Goal: Information Seeking & Learning: Learn about a topic

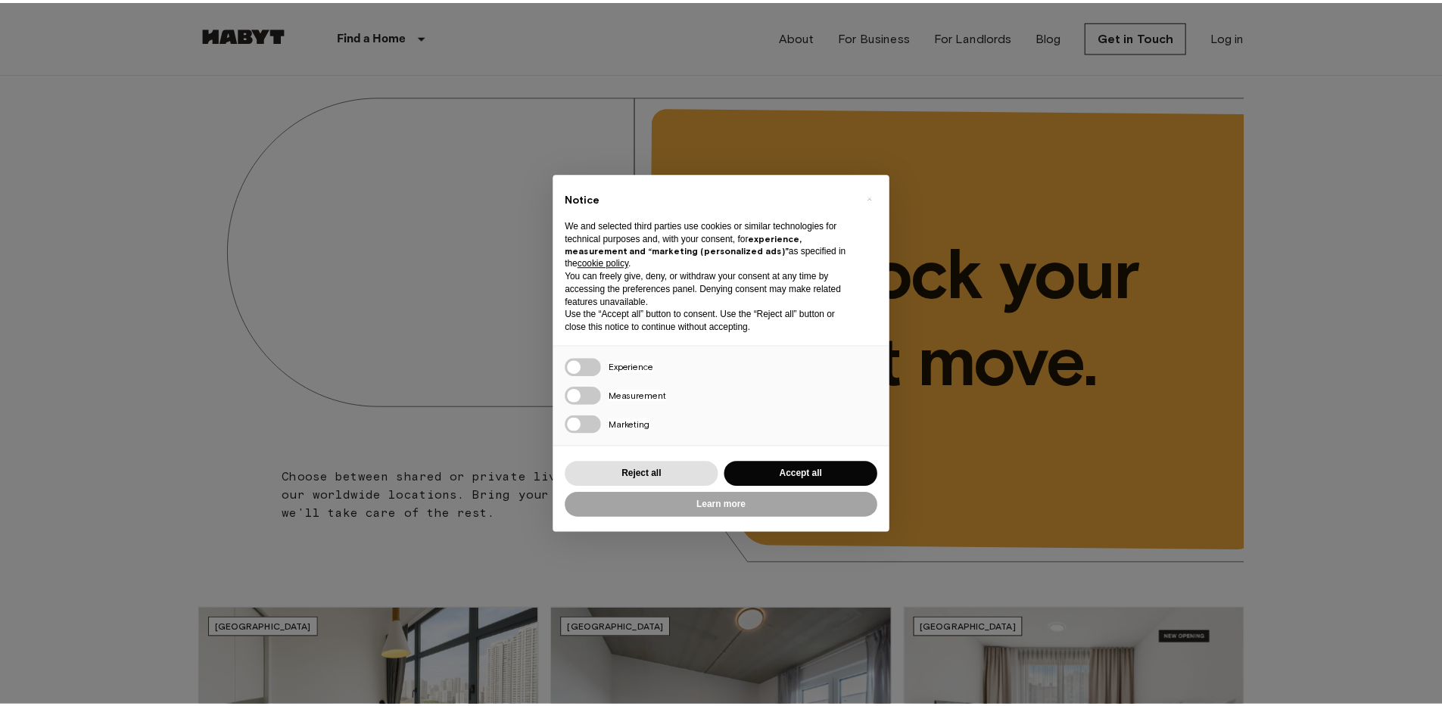
scroll to position [888, 0]
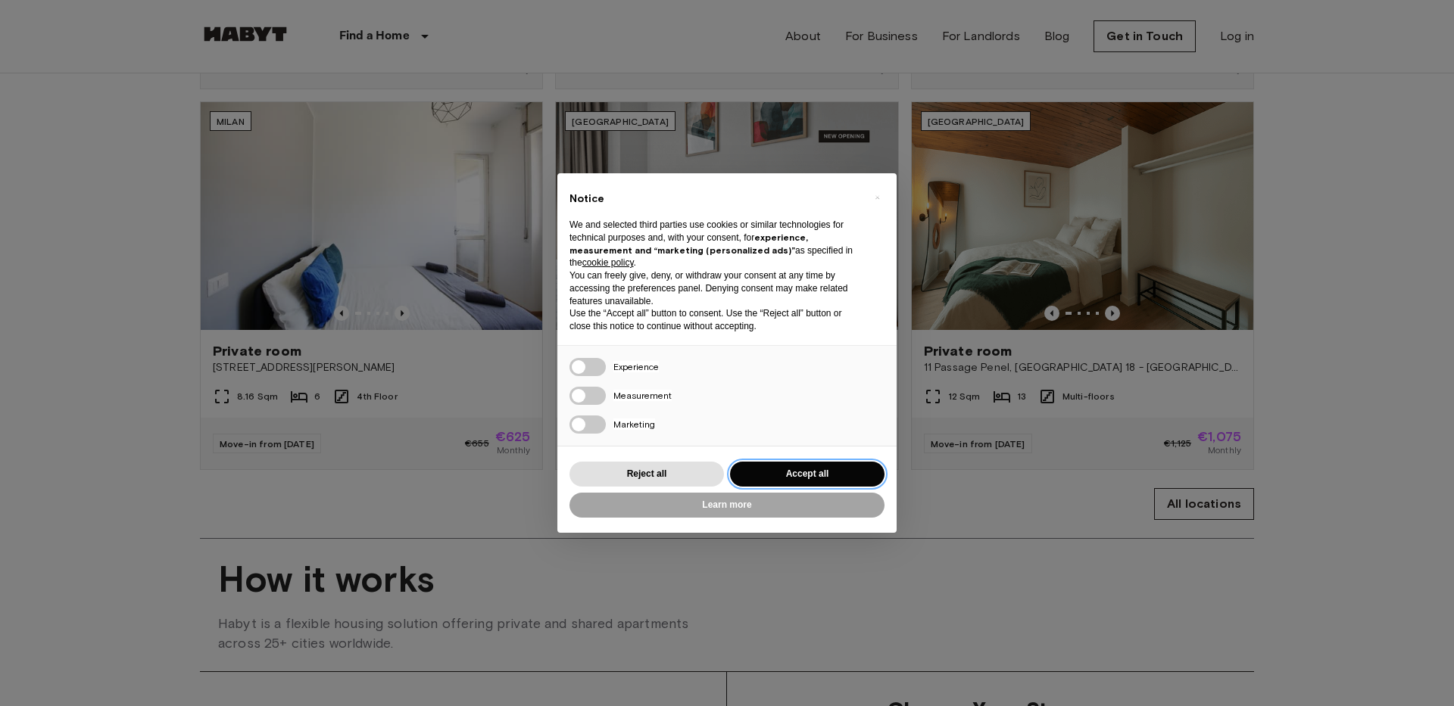
click at [818, 475] on button "Accept all" at bounding box center [807, 474] width 154 height 25
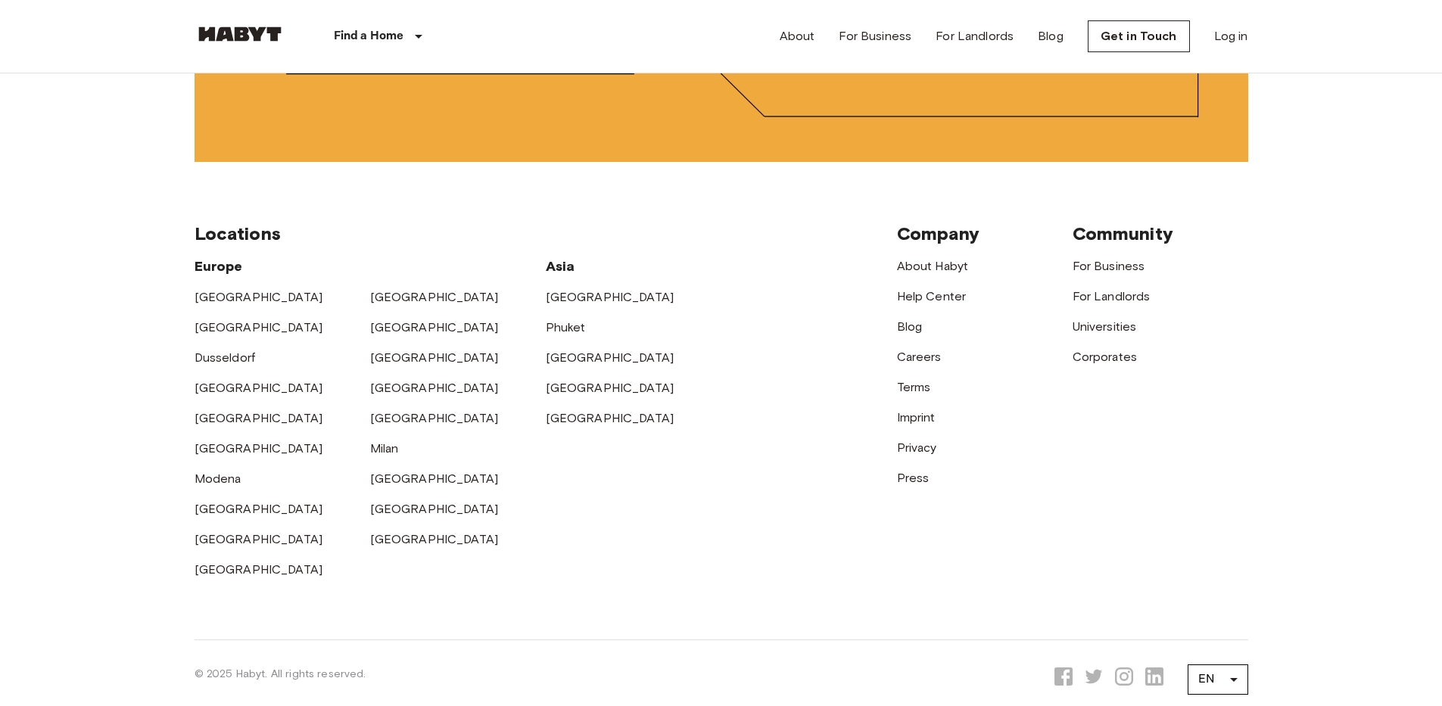
scroll to position [3967, 0]
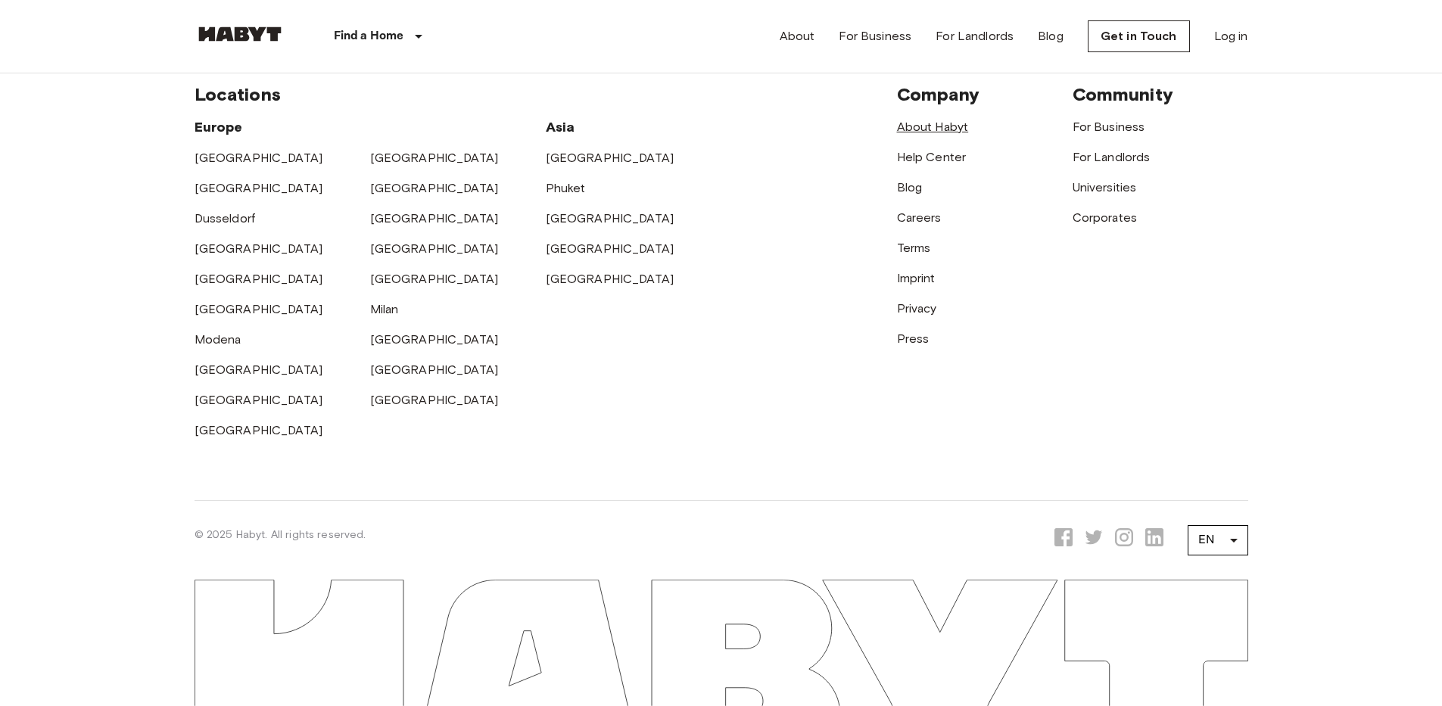
click at [940, 128] on link "About Habyt" at bounding box center [933, 127] width 72 height 14
click at [1092, 164] on link "For Landlords" at bounding box center [1112, 157] width 78 height 14
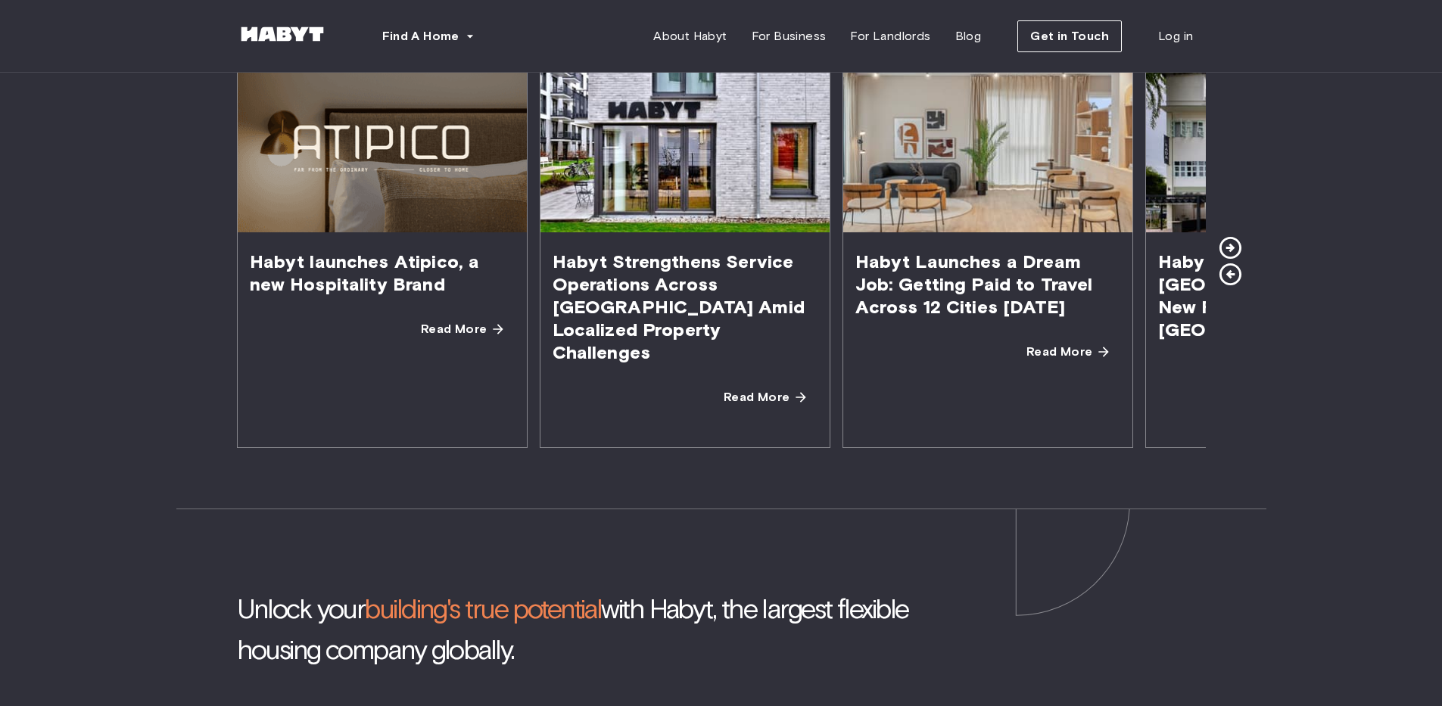
scroll to position [2794, 0]
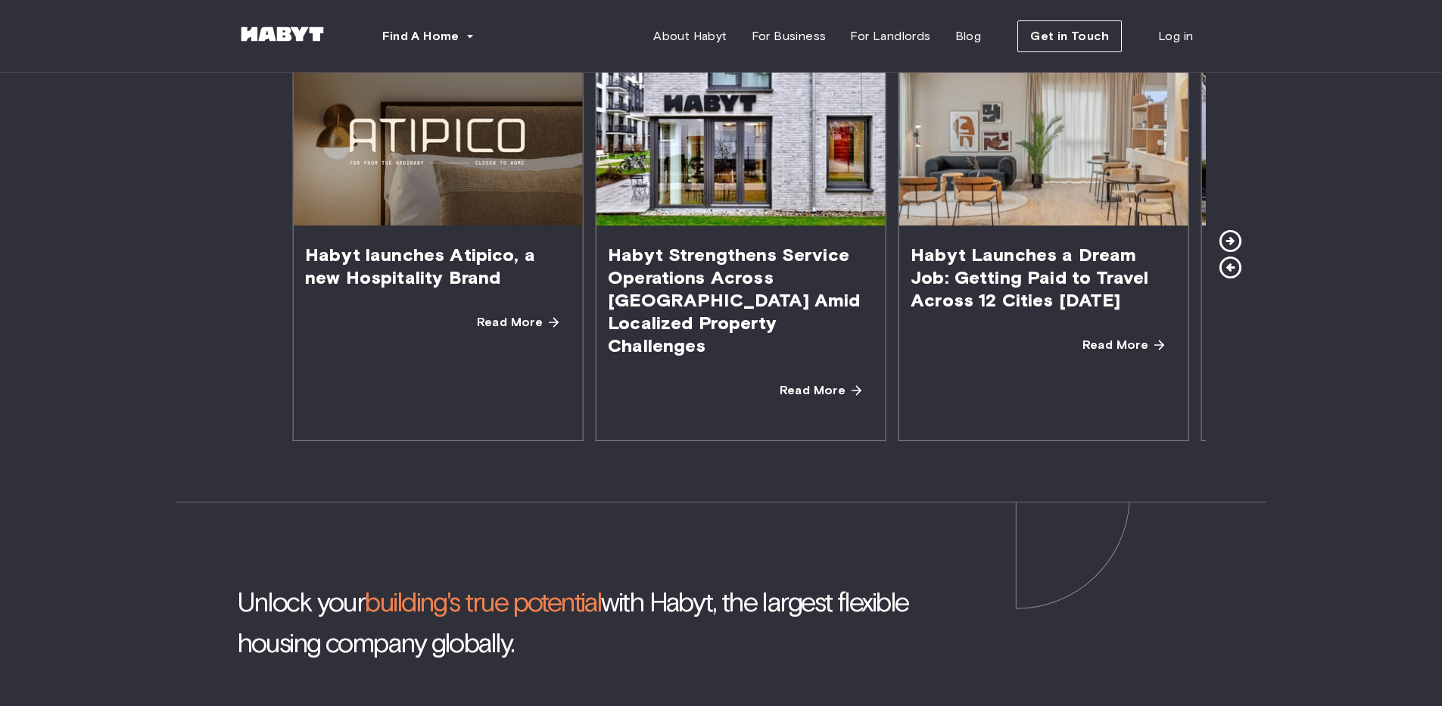
drag, startPoint x: 883, startPoint y: 298, endPoint x: 1052, endPoint y: 304, distance: 169.7
click at [1052, 304] on span "Habyt Launches a Dream Job: Getting Paid to Travel Across 12 Cities [DATE]" at bounding box center [1043, 278] width 289 height 104
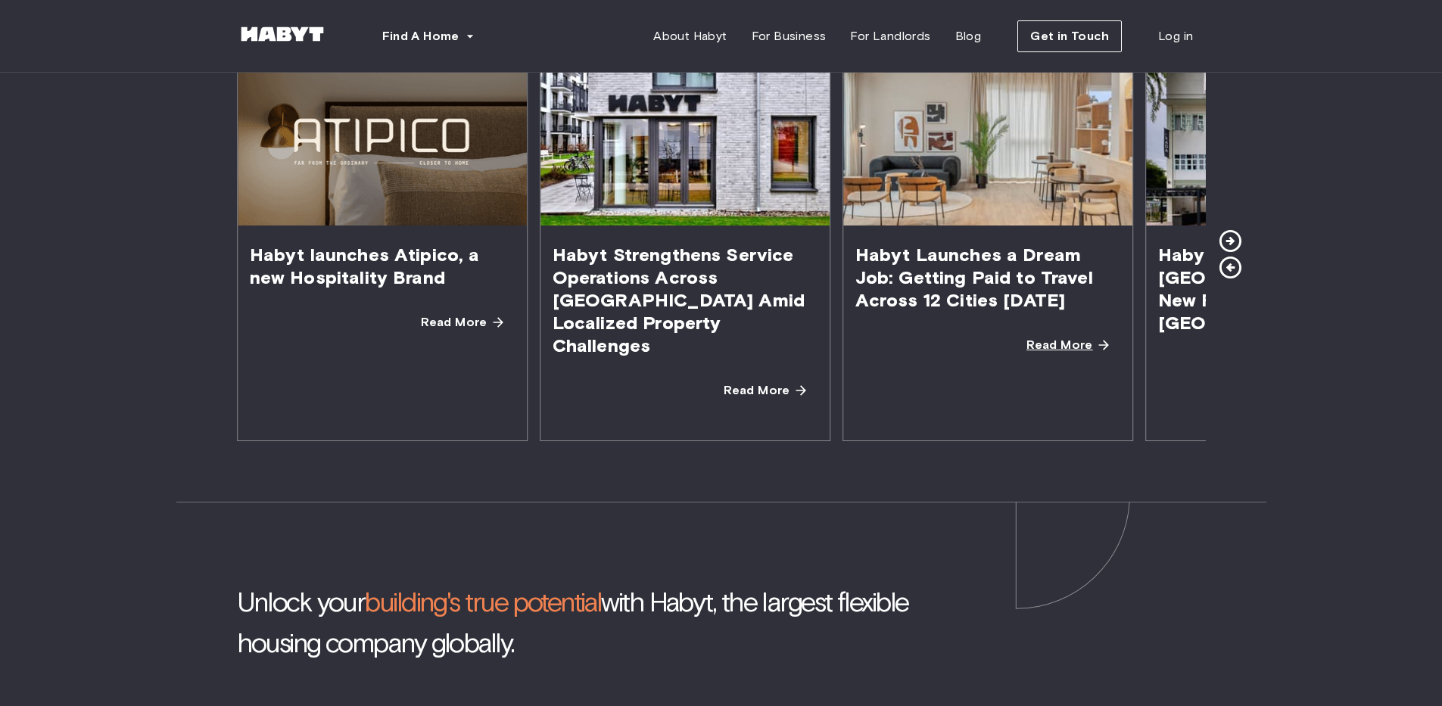
click at [1096, 351] on icon at bounding box center [1103, 345] width 15 height 15
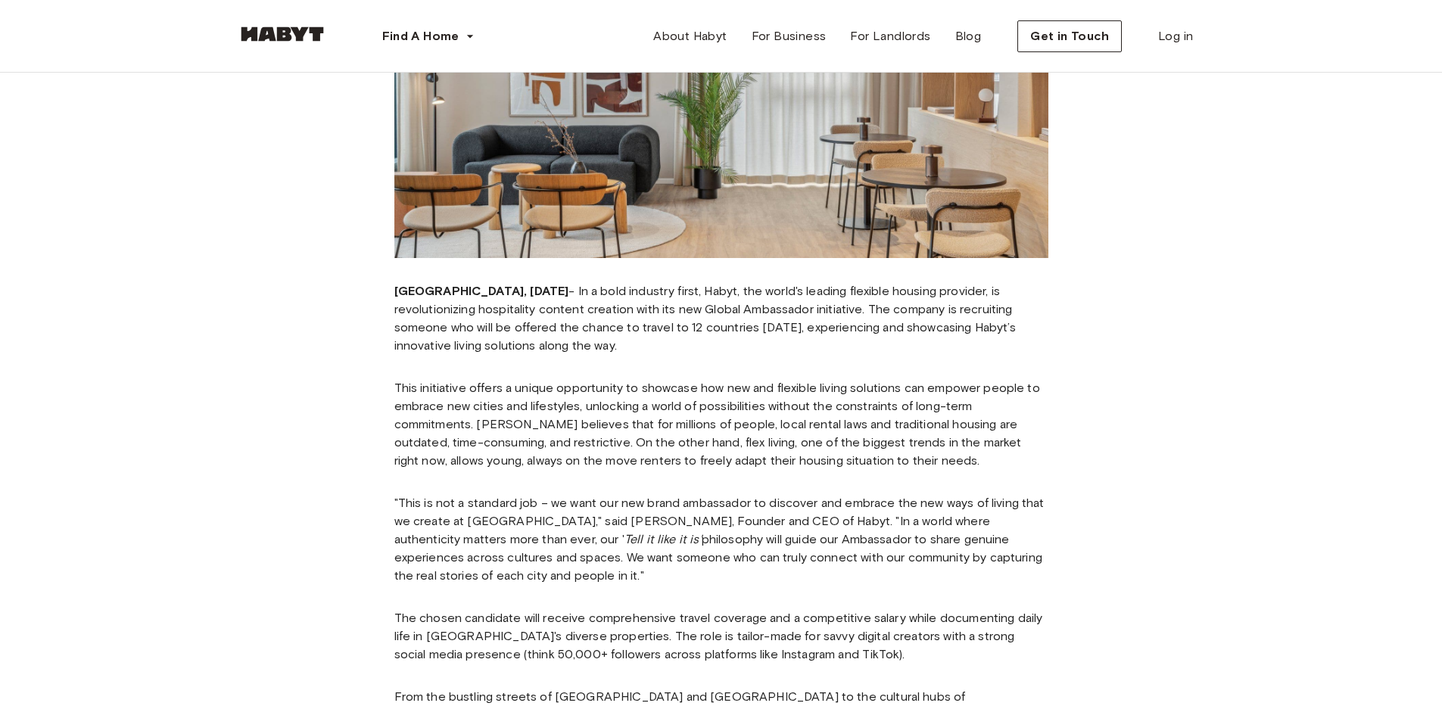
scroll to position [400, 0]
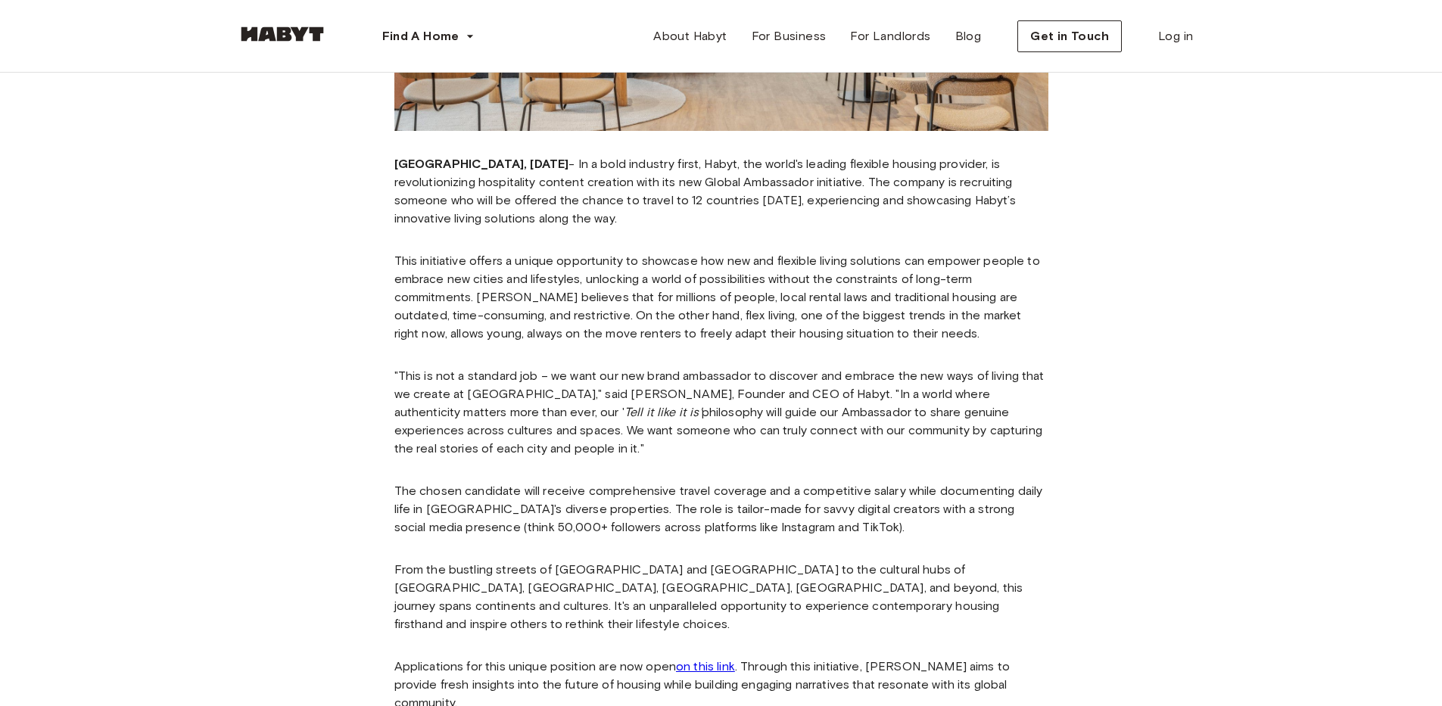
drag, startPoint x: 438, startPoint y: 181, endPoint x: 675, endPoint y: 197, distance: 237.5
click at [675, 197] on p "[GEOGRAPHIC_DATA], [DATE] - In a bold industry first, Habyt, the world's leadin…" at bounding box center [721, 191] width 654 height 73
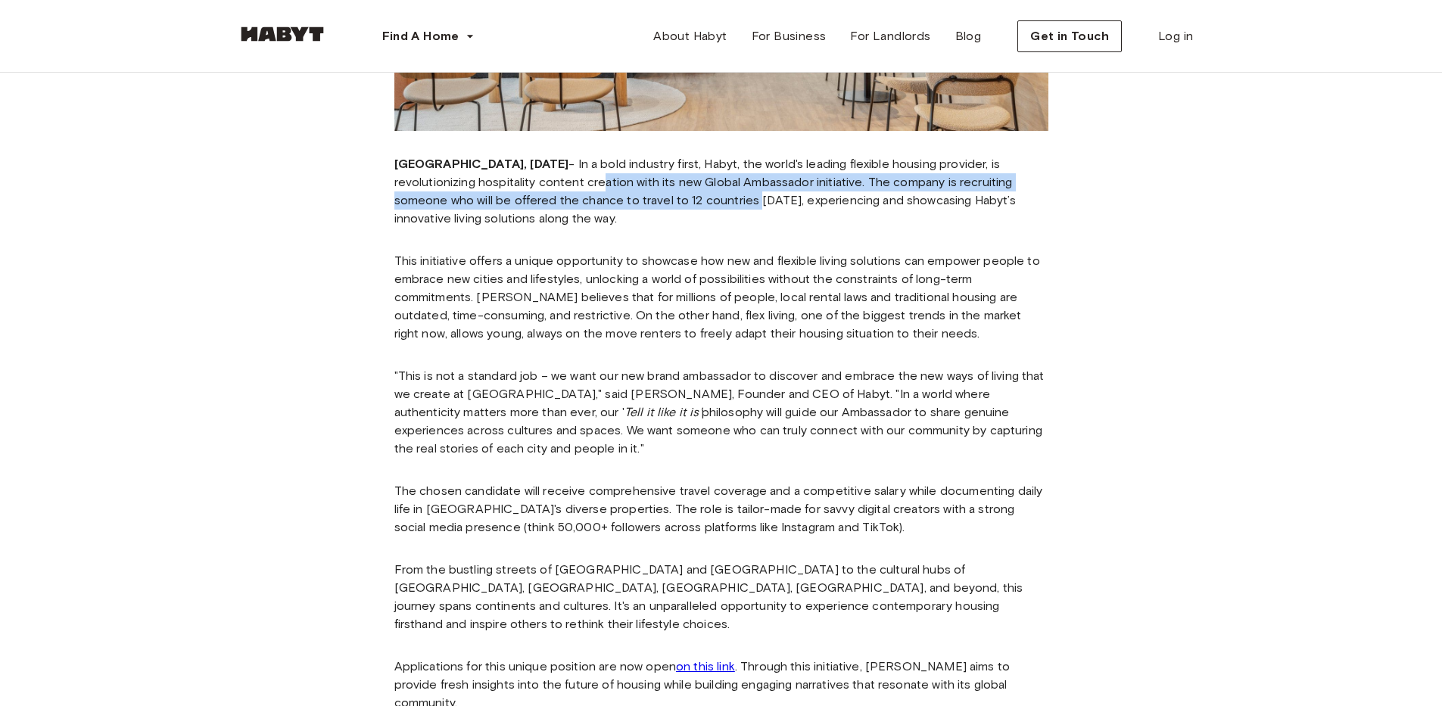
drag, startPoint x: 605, startPoint y: 182, endPoint x: 753, endPoint y: 197, distance: 149.1
click at [753, 197] on p "[GEOGRAPHIC_DATA], [DATE] - In a bold industry first, Habyt, the world's leadin…" at bounding box center [721, 191] width 654 height 73
click at [568, 195] on p "[GEOGRAPHIC_DATA], [DATE] - In a bold industry first, Habyt, the world's leadin…" at bounding box center [721, 191] width 654 height 73
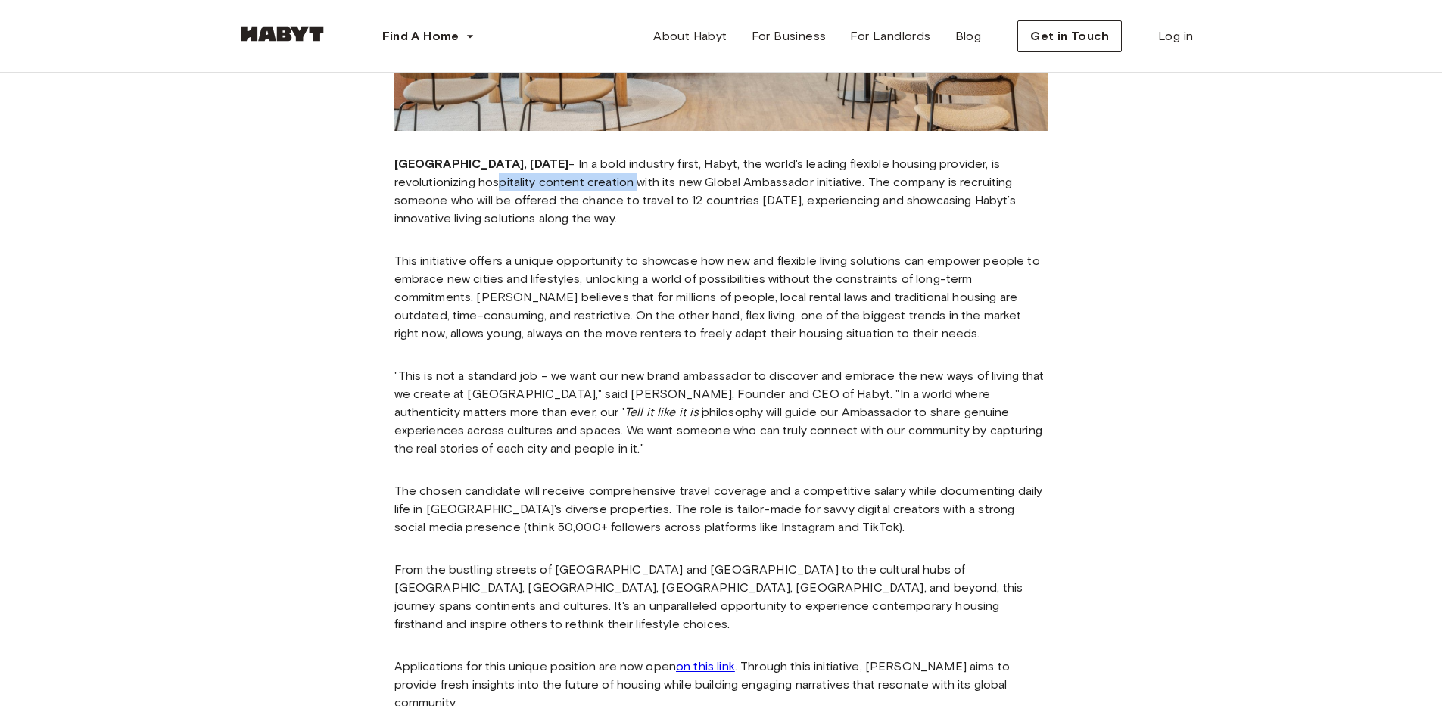
drag, startPoint x: 530, startPoint y: 181, endPoint x: 628, endPoint y: 185, distance: 98.5
click at [628, 185] on p "[GEOGRAPHIC_DATA], [DATE] - In a bold industry first, Habyt, the world's leadin…" at bounding box center [721, 191] width 654 height 73
click at [522, 175] on p "[GEOGRAPHIC_DATA], [DATE] - In a bold industry first, Habyt, the world's leadin…" at bounding box center [721, 191] width 654 height 73
drag, startPoint x: 476, startPoint y: 193, endPoint x: 613, endPoint y: 216, distance: 138.9
click at [613, 216] on p "[GEOGRAPHIC_DATA], [DATE] - In a bold industry first, Habyt, the world's leadin…" at bounding box center [721, 191] width 654 height 73
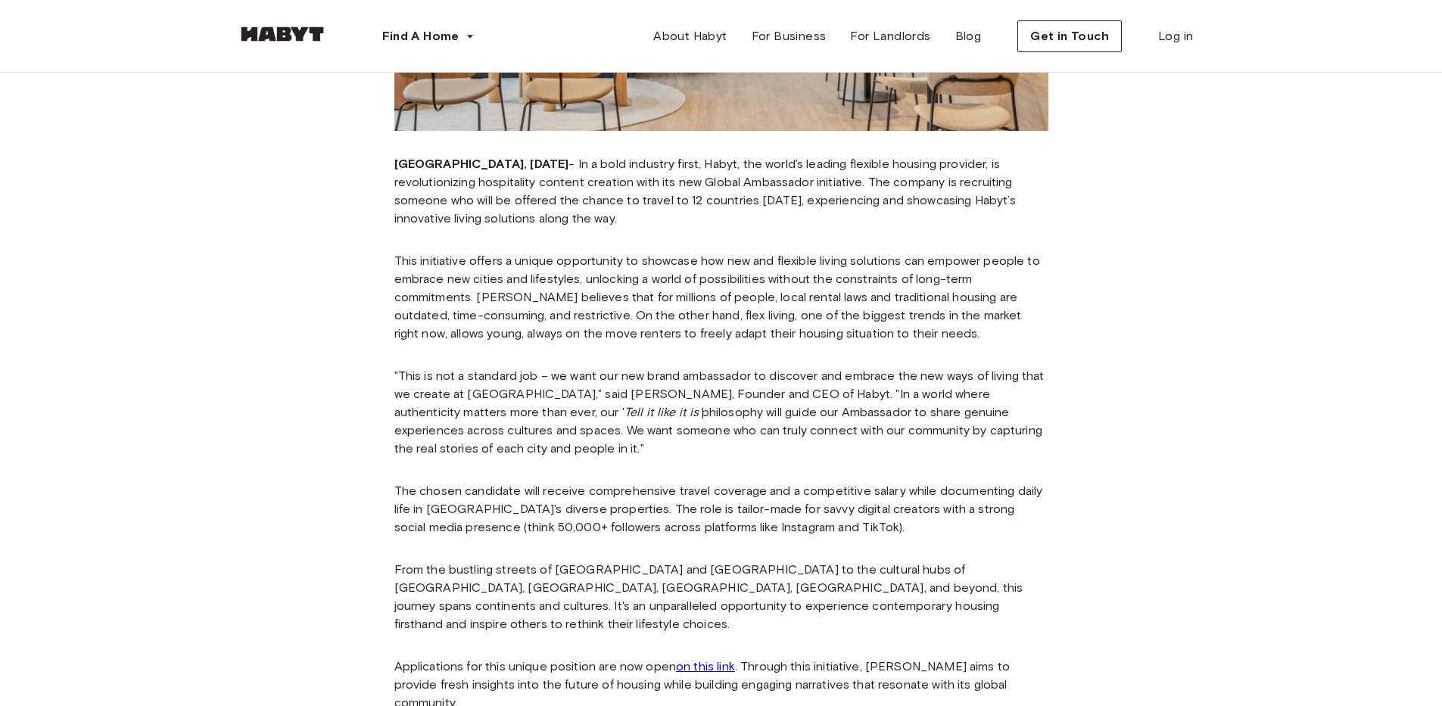
scroll to position [422, 0]
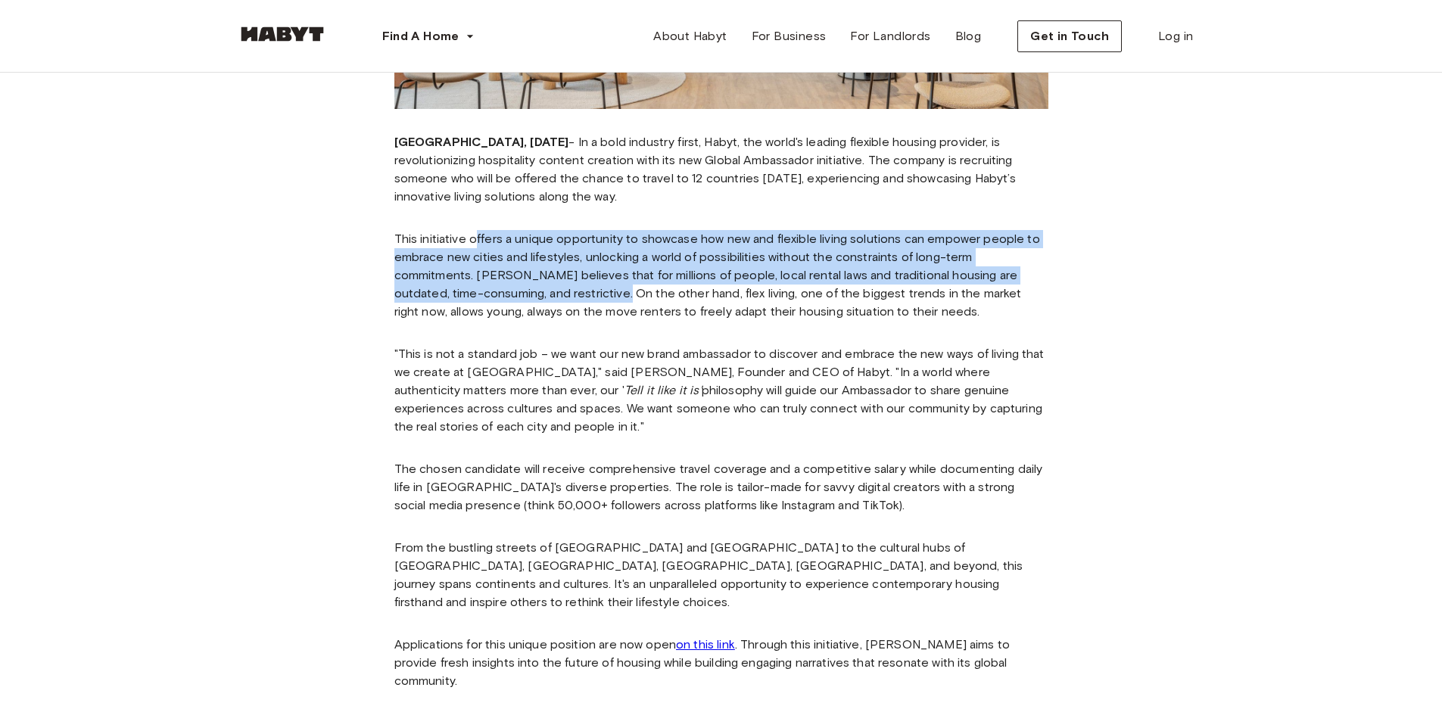
drag, startPoint x: 477, startPoint y: 235, endPoint x: 595, endPoint y: 300, distance: 134.5
click at [594, 301] on p "This initiative offers a unique opportunity to showcase how new and flexible li…" at bounding box center [721, 275] width 654 height 91
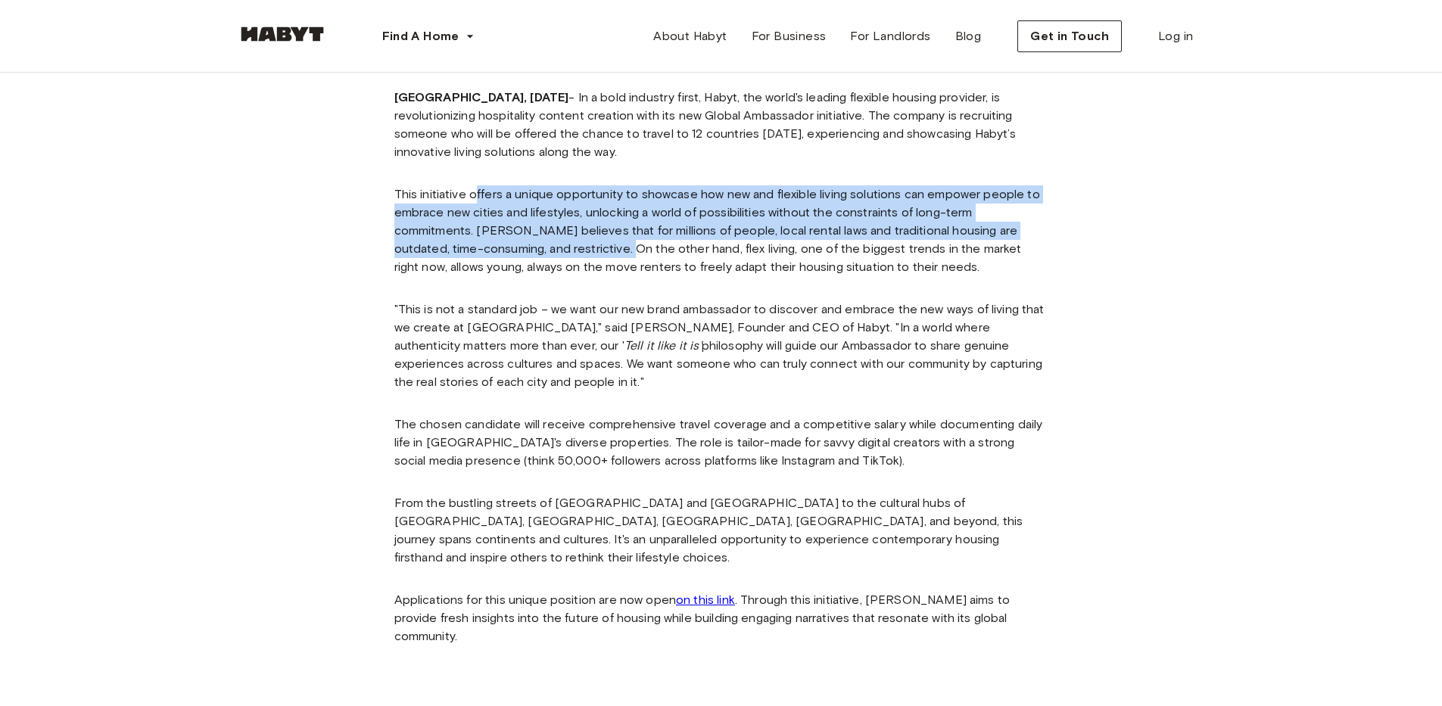
scroll to position [510, 0]
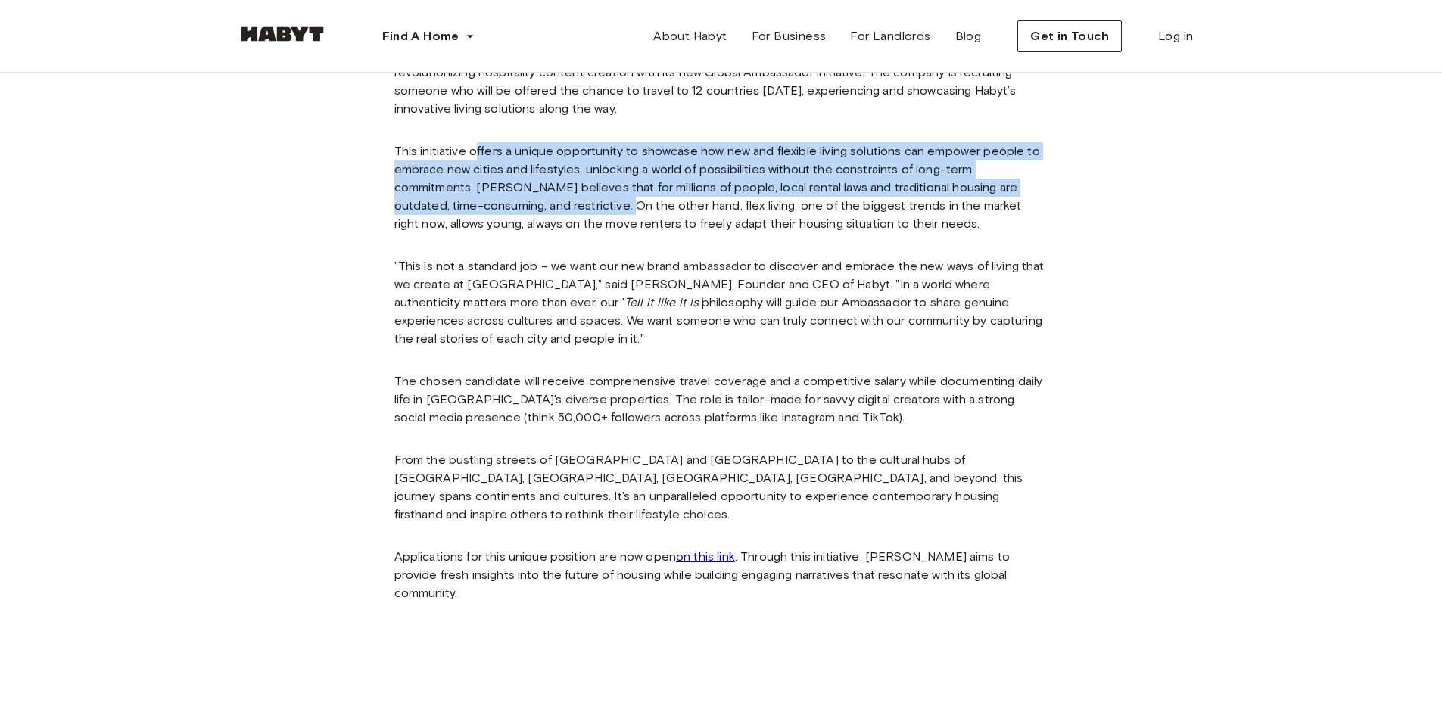
click at [584, 195] on p "This initiative offers a unique opportunity to showcase how new and flexible li…" at bounding box center [721, 187] width 654 height 91
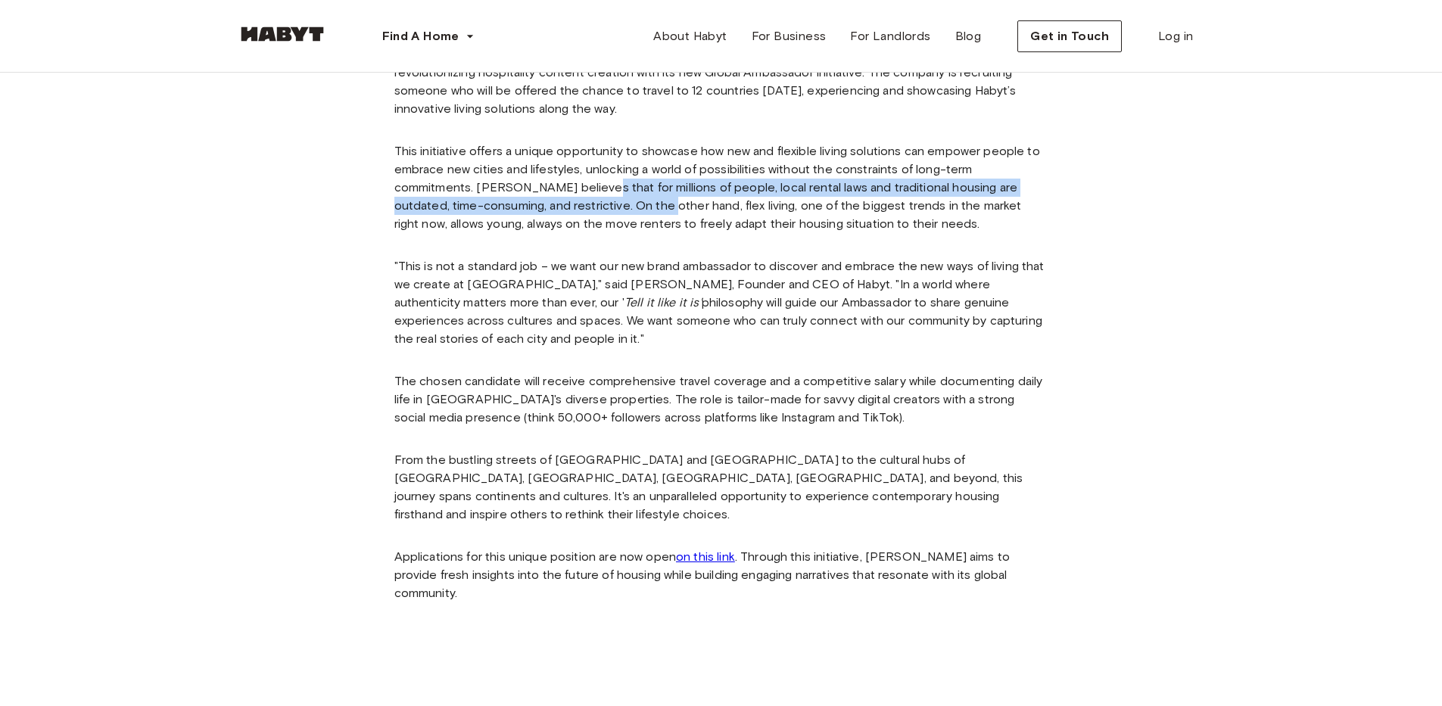
drag, startPoint x: 634, startPoint y: 207, endPoint x: 577, endPoint y: 189, distance: 60.6
click at [591, 193] on p "This initiative offers a unique opportunity to showcase how new and flexible li…" at bounding box center [721, 187] width 654 height 91
click at [710, 550] on link "on this link" at bounding box center [705, 557] width 59 height 14
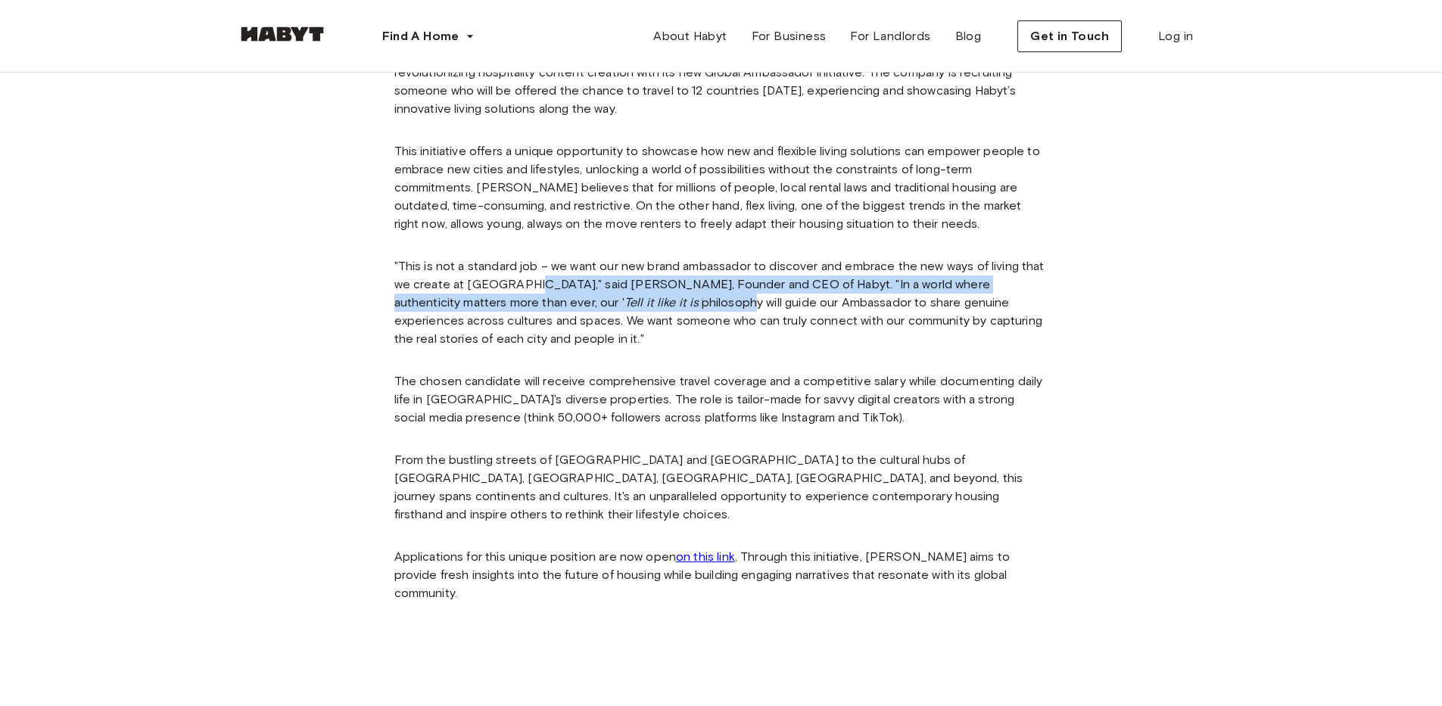
drag, startPoint x: 525, startPoint y: 271, endPoint x: 572, endPoint y: 304, distance: 58.2
click at [572, 304] on p ""This is not a standard job – we want our new brand ambassador to discover and …" at bounding box center [721, 302] width 654 height 91
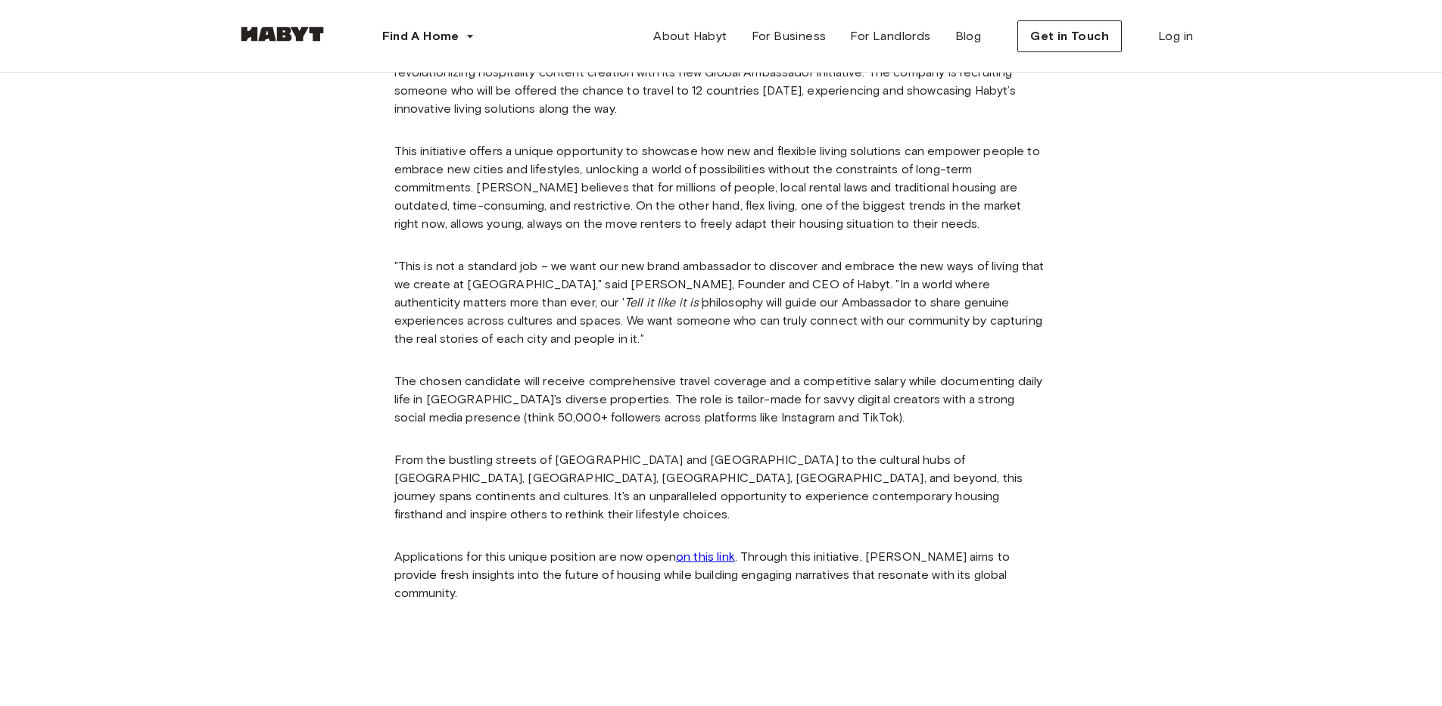
click at [680, 314] on p ""This is not a standard job – we want our new brand ambassador to discover and …" at bounding box center [721, 302] width 654 height 91
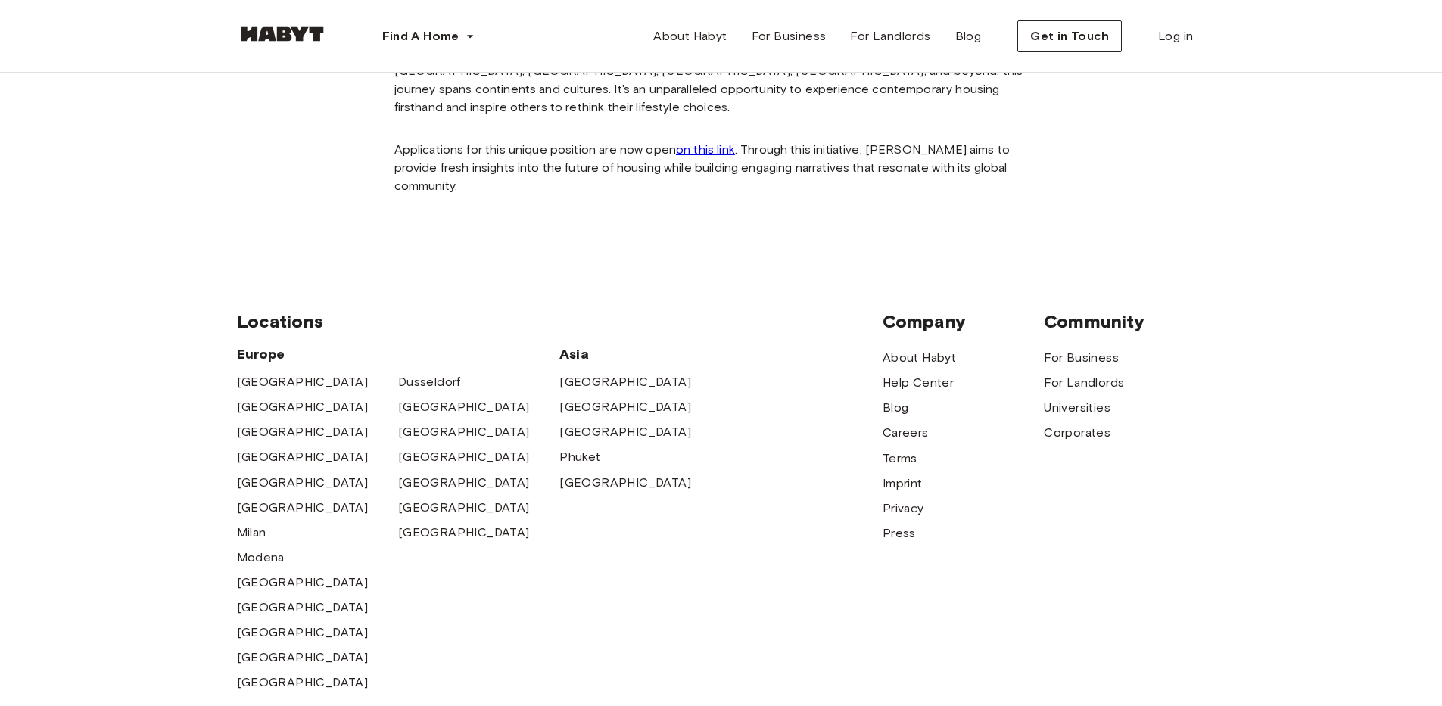
scroll to position [920, 0]
click at [1076, 379] on div "For Business For Landlords Universities Corporates" at bounding box center [1124, 392] width 161 height 94
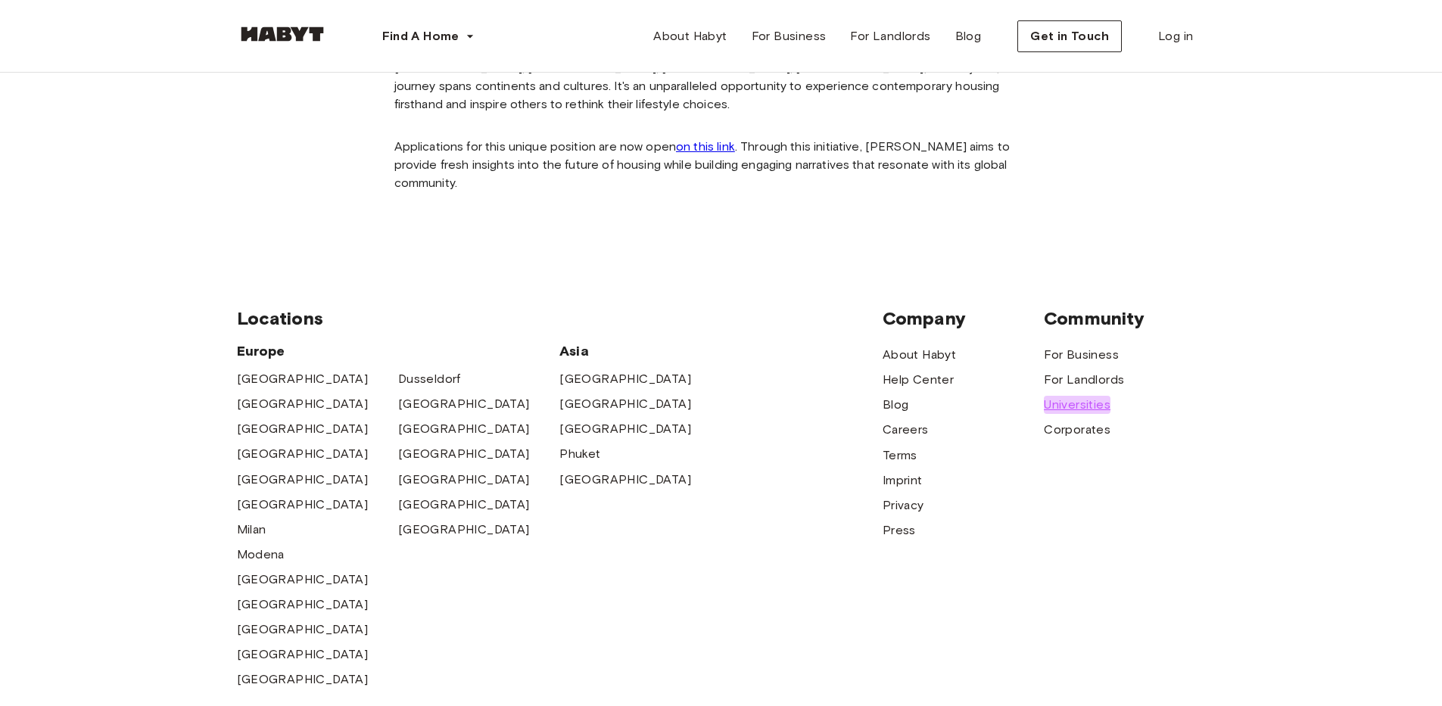
click at [1075, 396] on span "Universities" at bounding box center [1077, 405] width 67 height 18
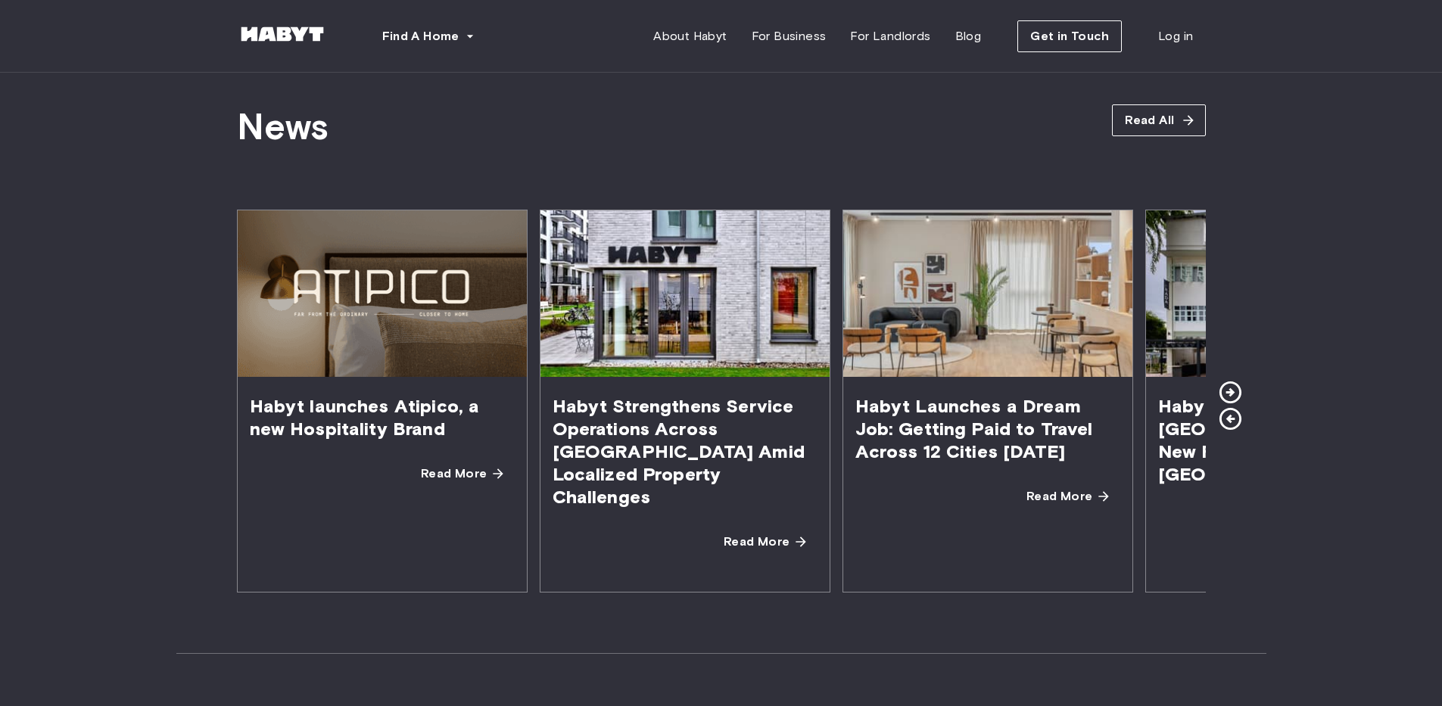
scroll to position [2700, 0]
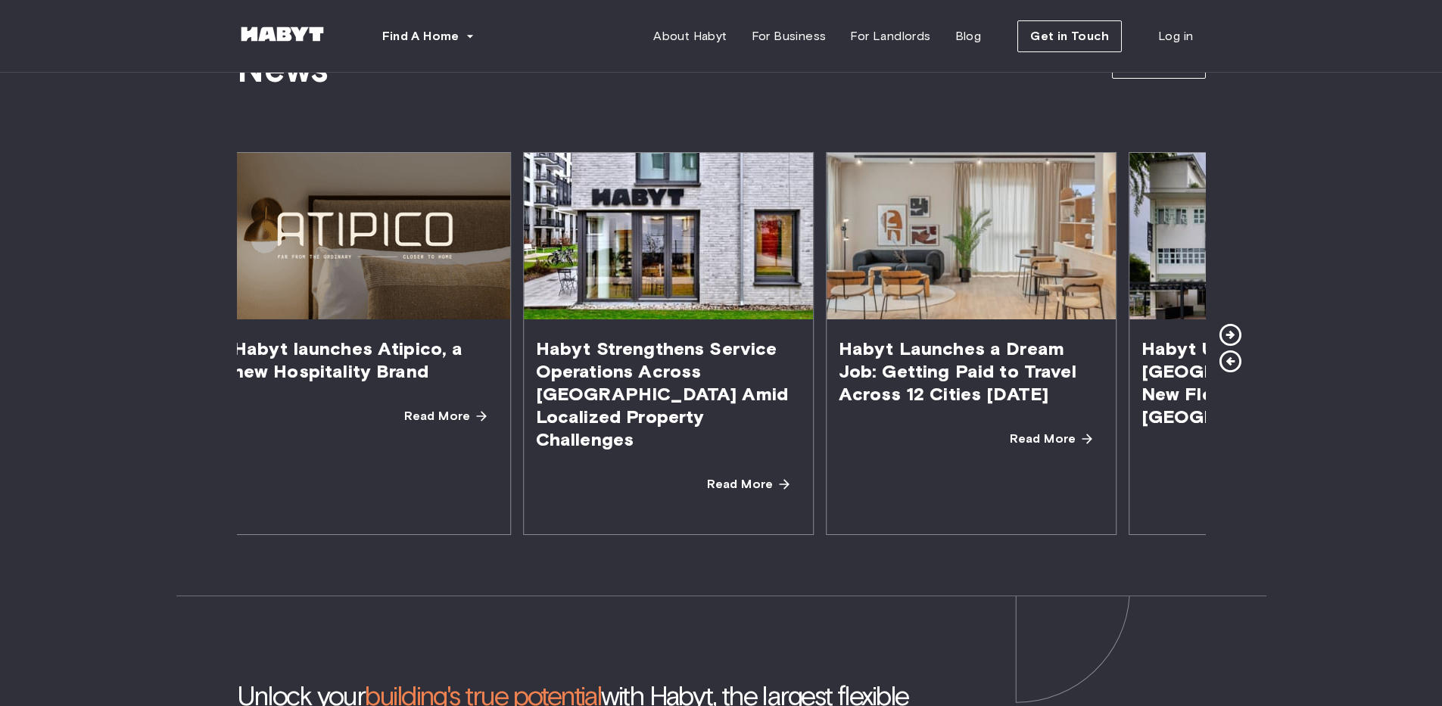
drag, startPoint x: 929, startPoint y: 394, endPoint x: 1004, endPoint y: 394, distance: 75.0
click at [1003, 394] on span "Habyt Launches a Dream Job: Getting Paid to Travel Across 12 Cities [DATE]" at bounding box center [971, 372] width 289 height 104
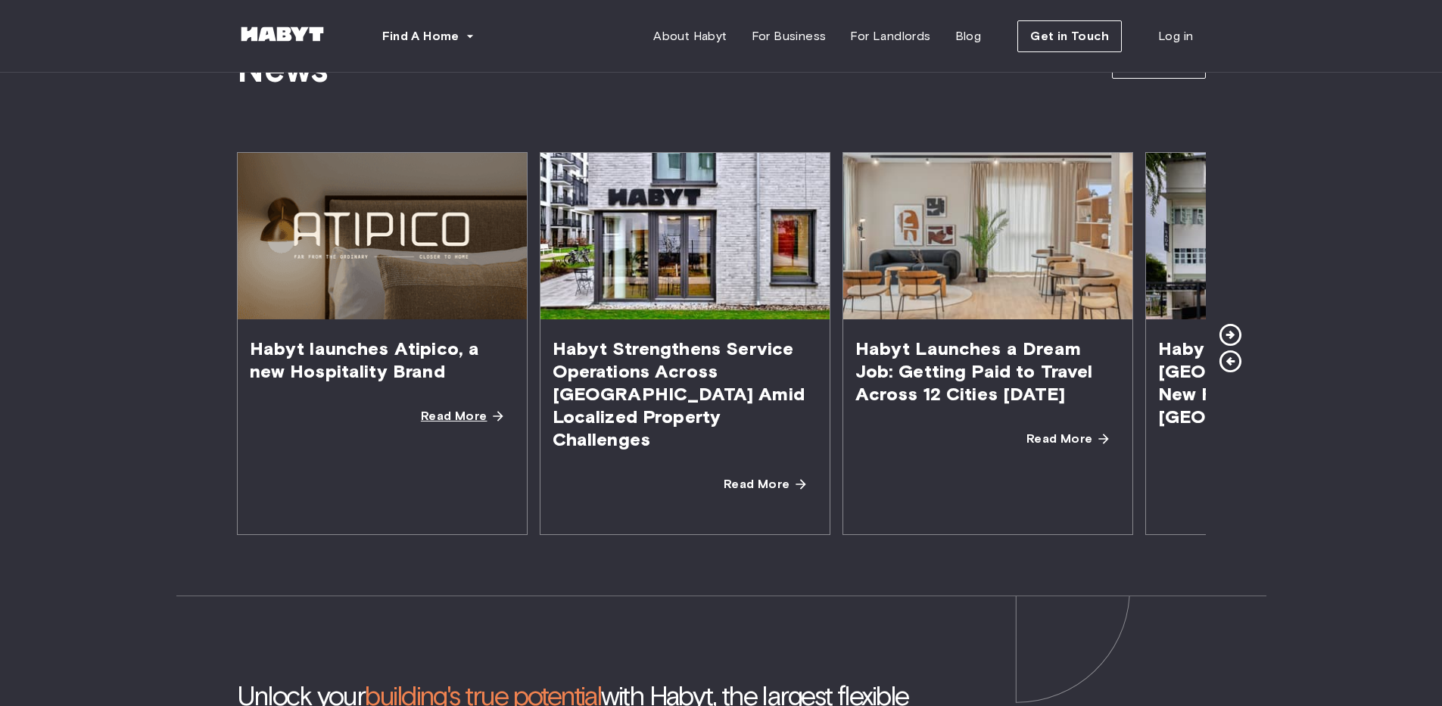
click at [461, 412] on span "Read More" at bounding box center [454, 416] width 67 height 18
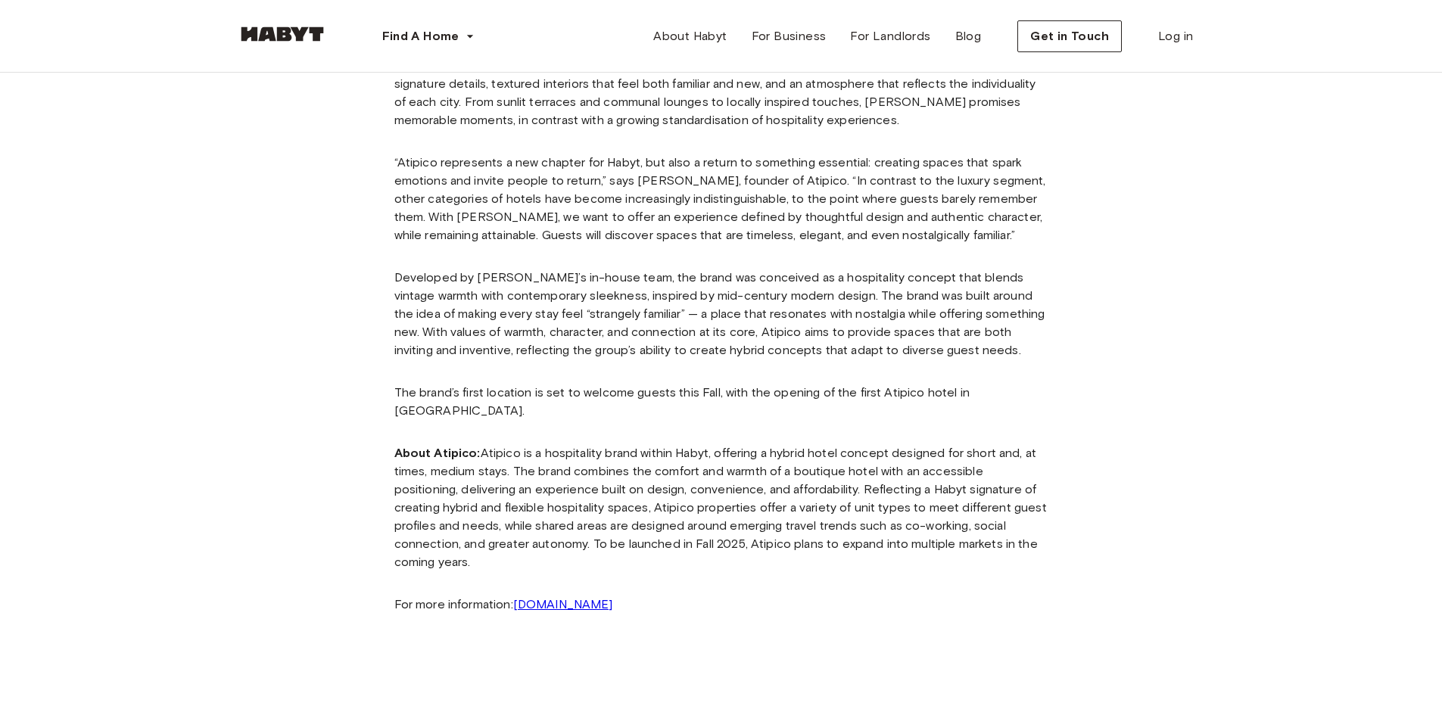
scroll to position [748, 0]
click at [597, 596] on link "www.atipicohotels.com" at bounding box center [563, 603] width 100 height 14
